Goal: Task Accomplishment & Management: Manage account settings

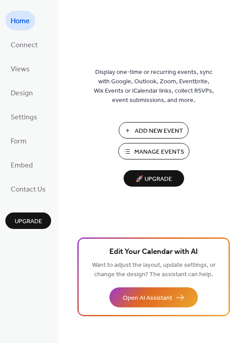
click at [143, 149] on span "Manage Events" at bounding box center [159, 151] width 50 height 9
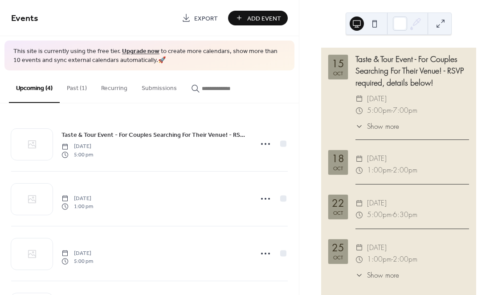
scroll to position [54, 0]
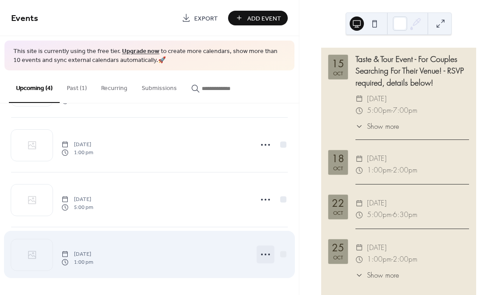
click at [266, 256] on icon at bounding box center [265, 254] width 14 height 14
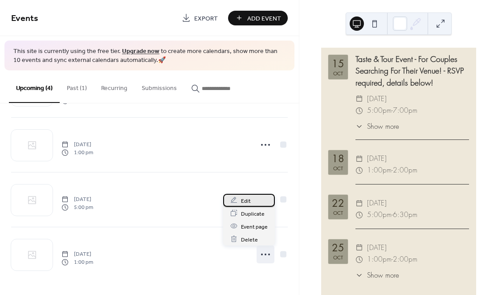
click at [253, 202] on div "Edit" at bounding box center [249, 200] width 52 height 13
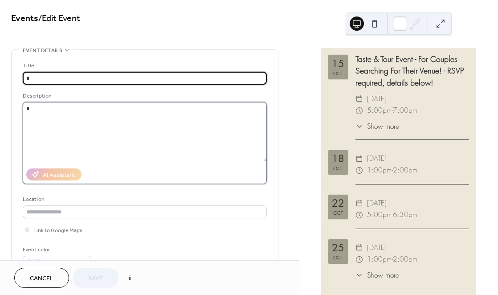
click at [219, 121] on textarea at bounding box center [145, 132] width 244 height 60
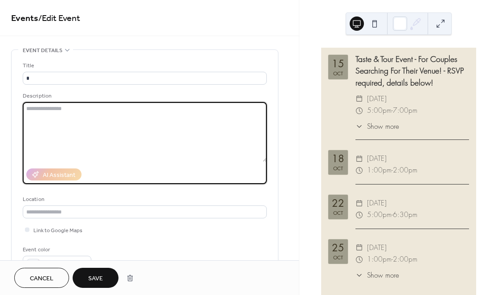
click at [95, 276] on span "Save" at bounding box center [95, 278] width 15 height 9
